Goal: Transaction & Acquisition: Download file/media

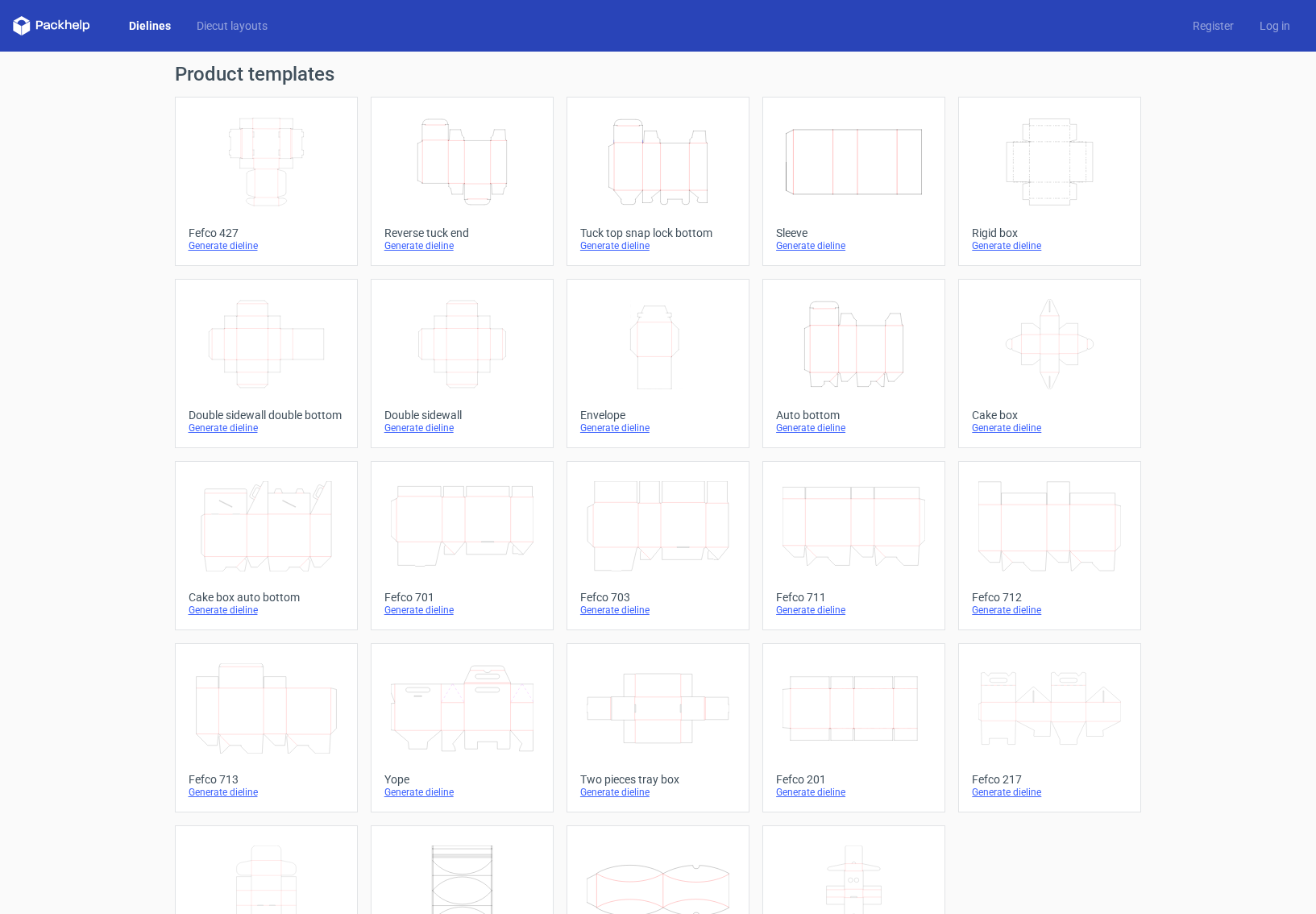
click at [443, 162] on icon "Height Depth Width" at bounding box center [462, 161] width 142 height 90
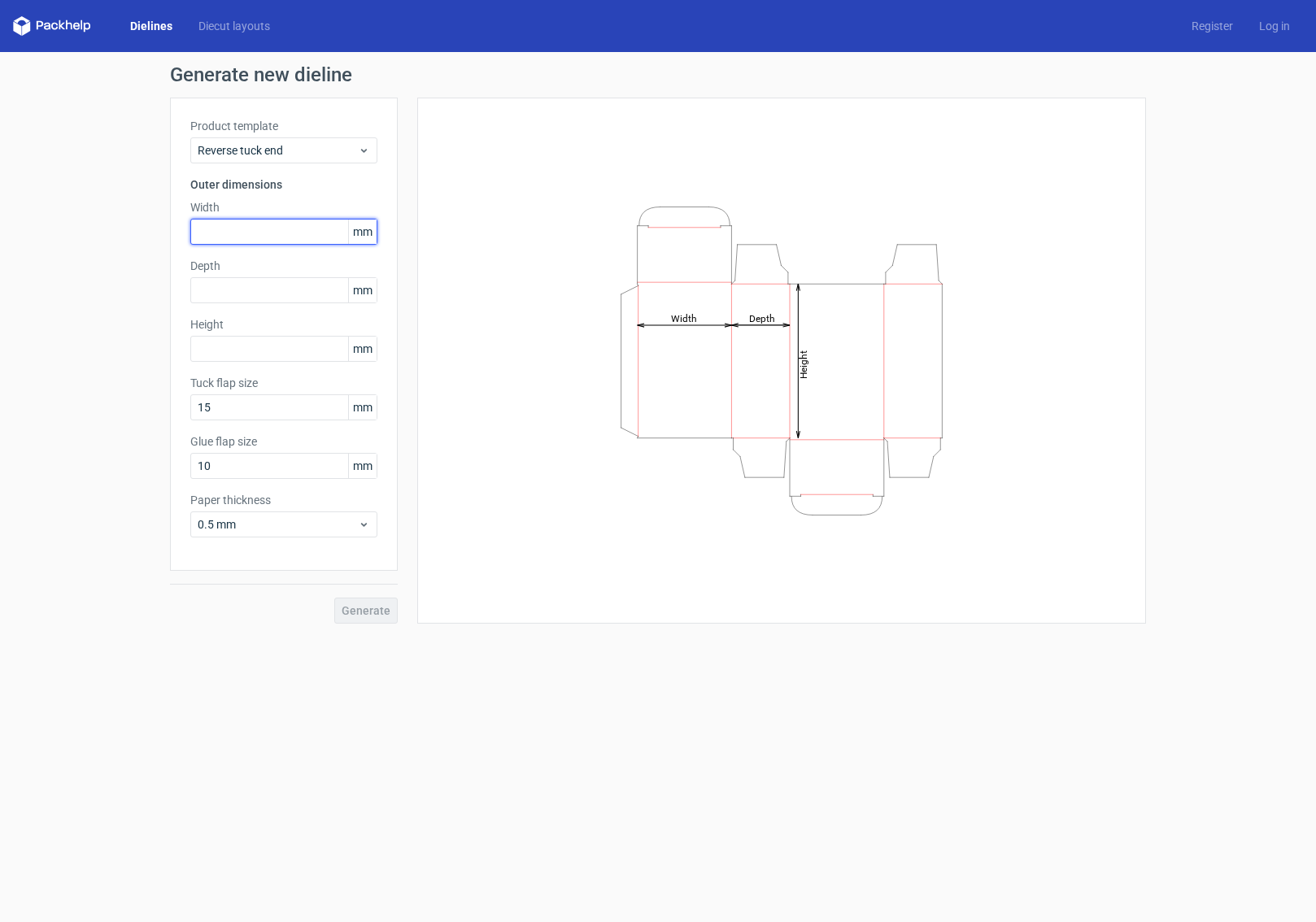
click at [276, 238] on input "text" at bounding box center [284, 231] width 188 height 26
drag, startPoint x: 274, startPoint y: 235, endPoint x: 230, endPoint y: 236, distance: 44.0
click at [165, 222] on div "Generate new dieline Product template Reverse tuck end Outer dimensions Width 1…" at bounding box center [663, 344] width 1328 height 585
type input "180"
type input "80"
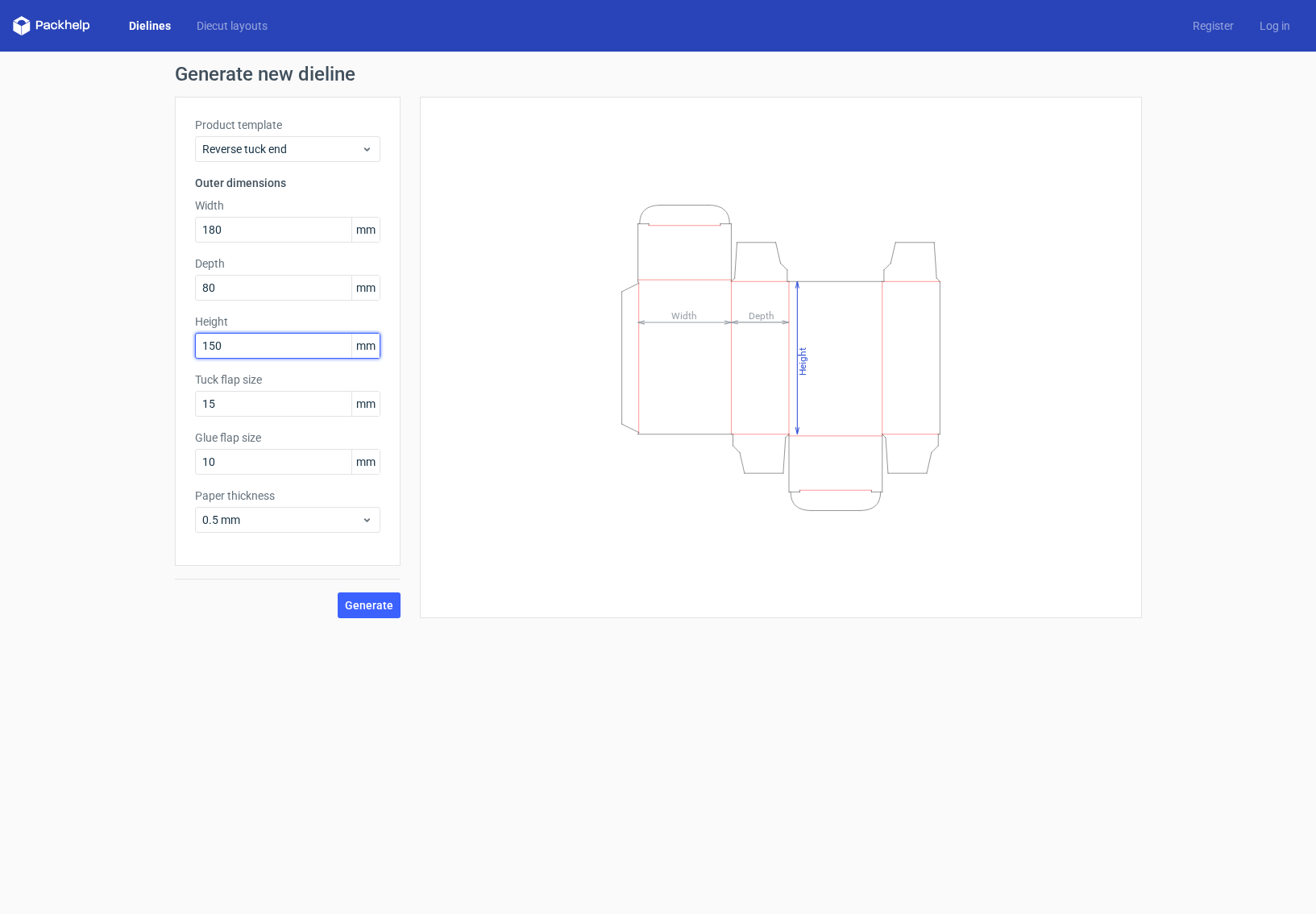
type input "150"
click at [384, 611] on span "Generate" at bounding box center [369, 605] width 48 height 11
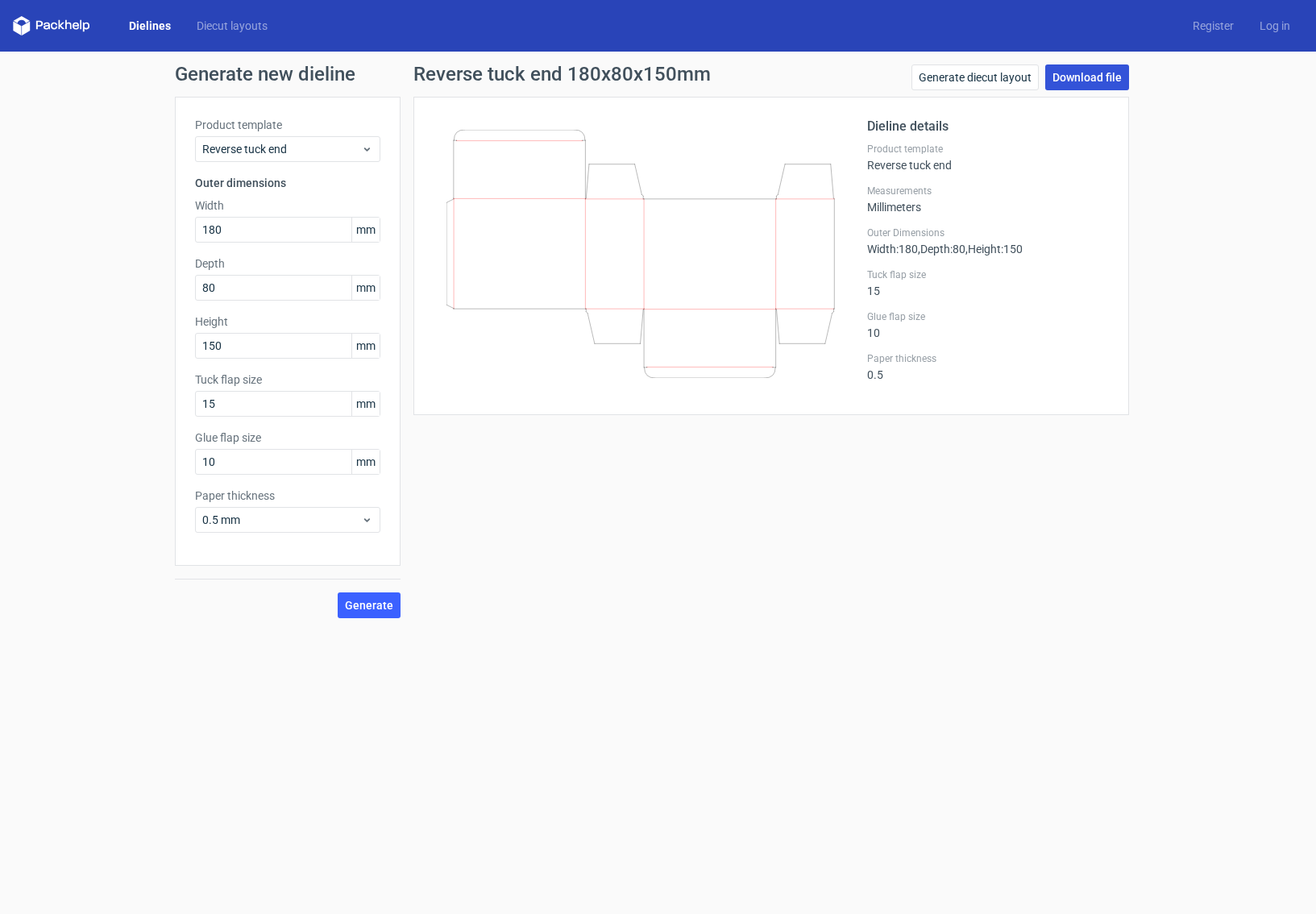
click at [1075, 72] on link "Download file" at bounding box center [1087, 77] width 84 height 26
